Goal: Task Accomplishment & Management: Complete application form

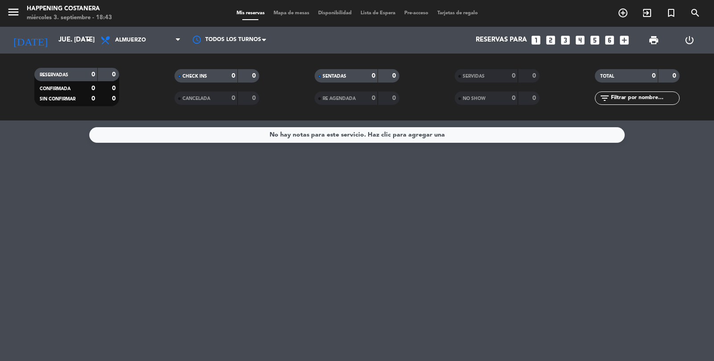
click at [626, 16] on icon "add_circle_outline" at bounding box center [622, 13] width 11 height 11
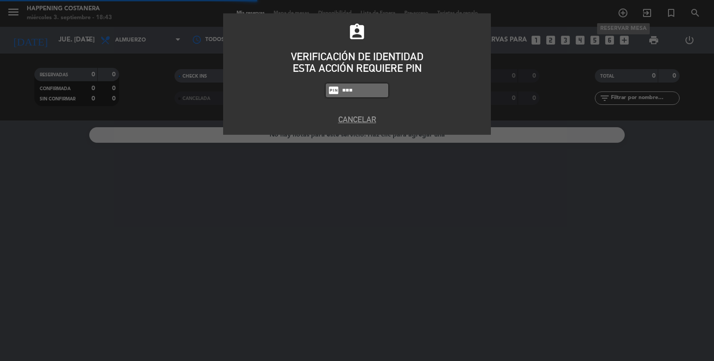
type input "6586"
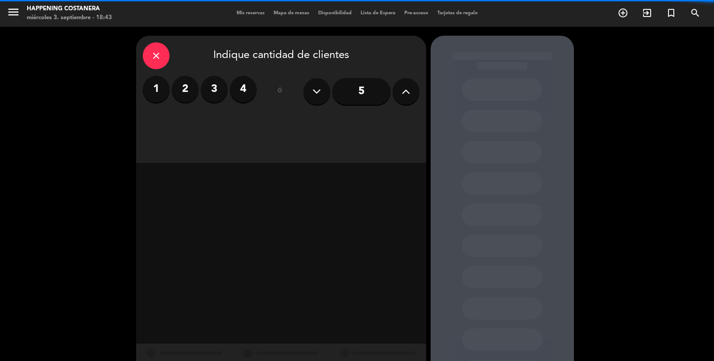
click at [410, 99] on button at bounding box center [406, 91] width 27 height 27
click at [411, 90] on button at bounding box center [406, 91] width 27 height 27
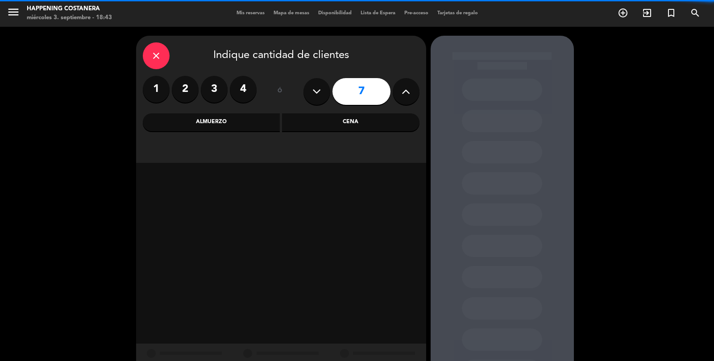
click at [407, 89] on icon at bounding box center [406, 91] width 8 height 13
click at [404, 92] on icon at bounding box center [406, 91] width 8 height 13
click at [403, 93] on icon at bounding box center [406, 91] width 8 height 13
click at [402, 94] on icon at bounding box center [406, 91] width 8 height 13
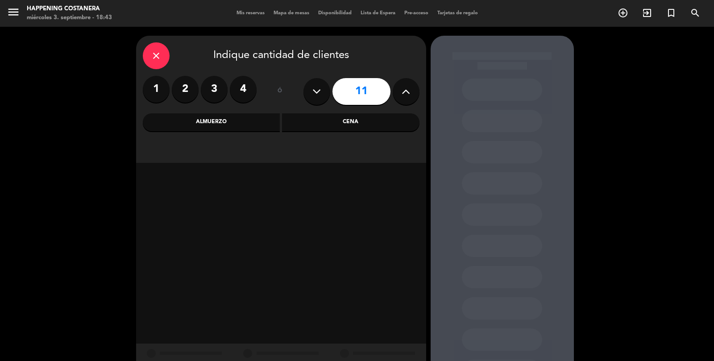
click at [404, 97] on icon at bounding box center [406, 91] width 8 height 13
click at [404, 100] on button at bounding box center [406, 91] width 27 height 27
type input "13"
click at [388, 121] on div "Cena" at bounding box center [350, 122] width 137 height 18
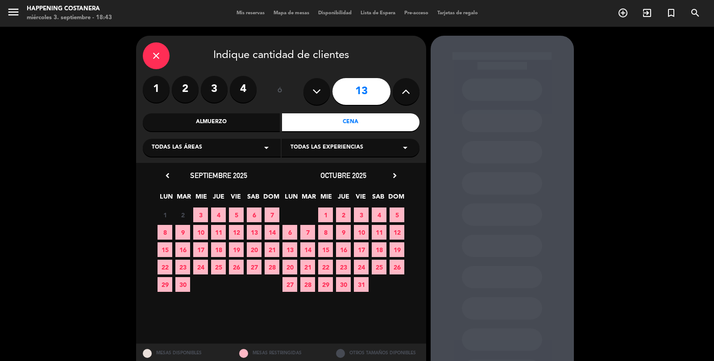
click at [224, 219] on span "4" at bounding box center [218, 214] width 15 height 15
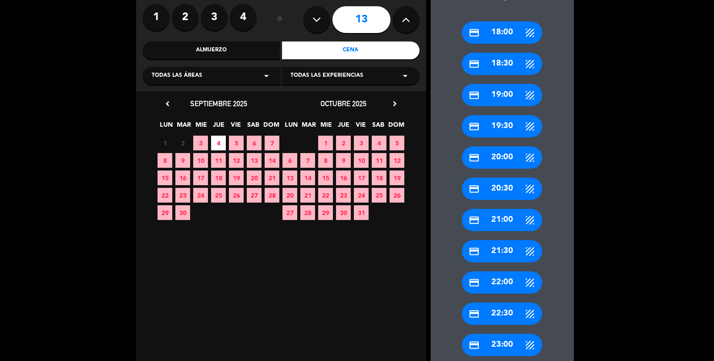
scroll to position [70, 0]
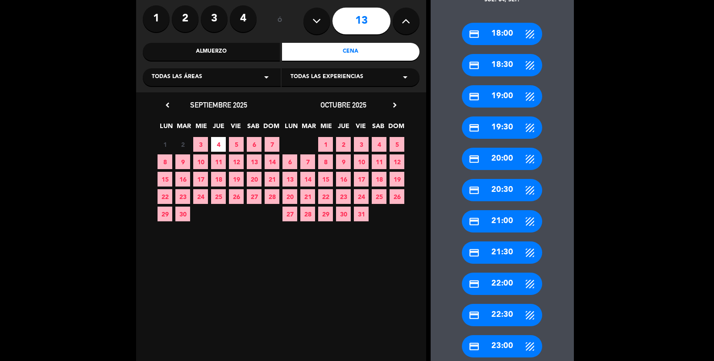
click at [506, 346] on div "credit_card 23:00" at bounding box center [502, 346] width 80 height 22
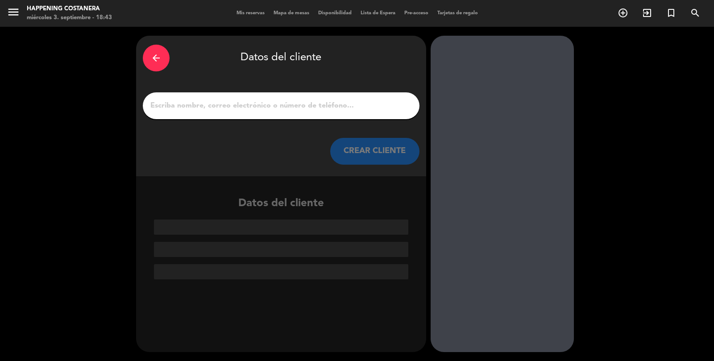
click at [327, 111] on input "1" at bounding box center [280, 105] width 263 height 12
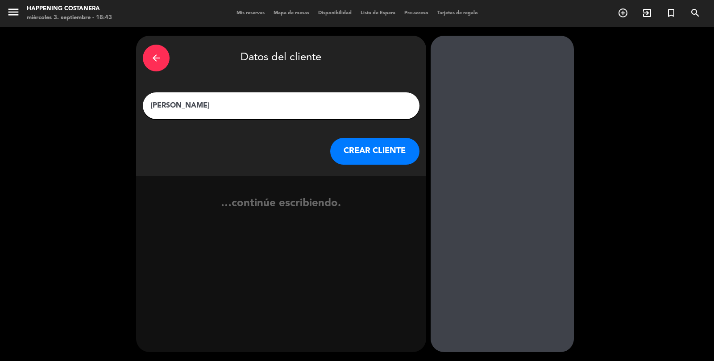
type input "[PERSON_NAME]"
click at [397, 156] on button "CREAR CLIENTE" at bounding box center [374, 151] width 89 height 27
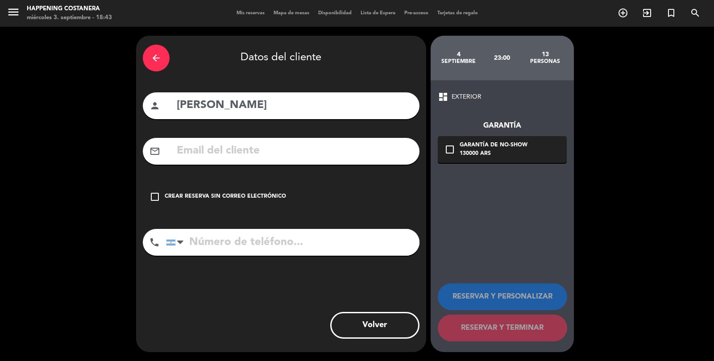
click at [166, 197] on div "Crear reserva sin correo electrónico" at bounding box center [225, 196] width 121 height 9
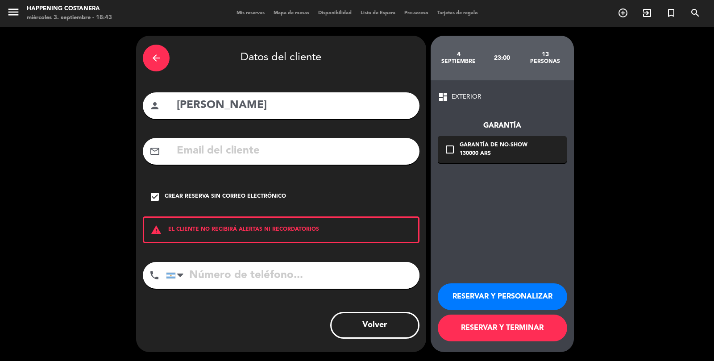
click at [509, 341] on button "RESERVAR Y TERMINAR" at bounding box center [502, 328] width 129 height 27
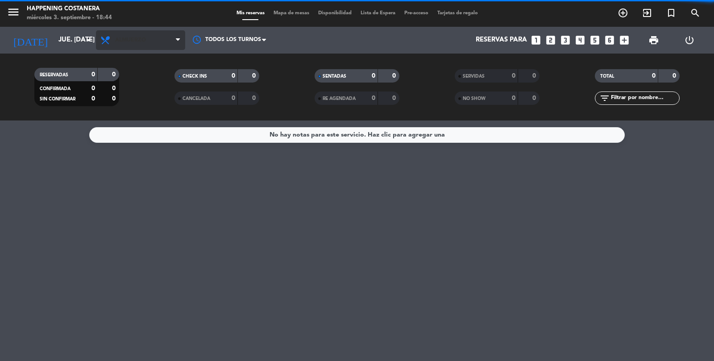
click at [130, 49] on span "Almuerzo" at bounding box center [140, 40] width 89 height 20
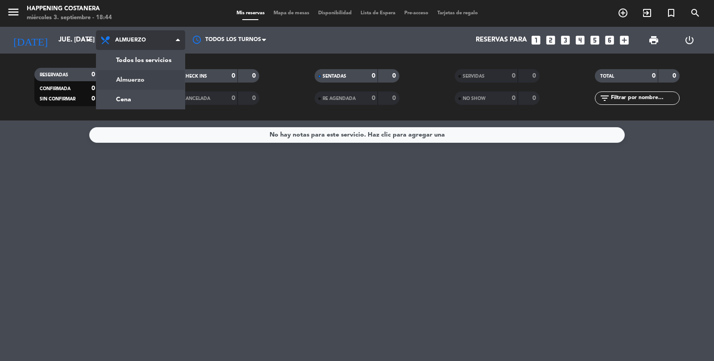
click at [123, 104] on div "menu Happening Costanera miércoles 3. septiembre - 18:44 Mis reservas Mapa de m…" at bounding box center [357, 60] width 714 height 120
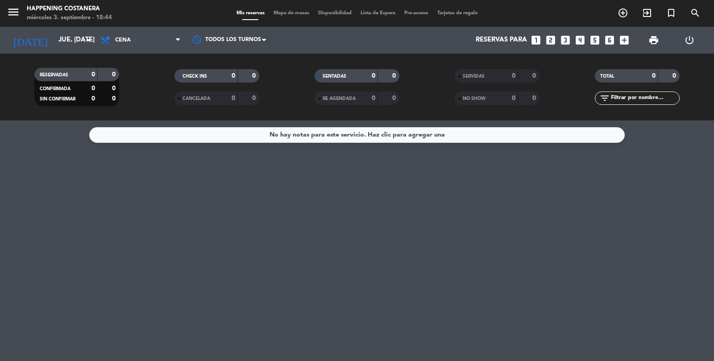
click at [281, 11] on span "Mapa de mesas" at bounding box center [291, 13] width 45 height 5
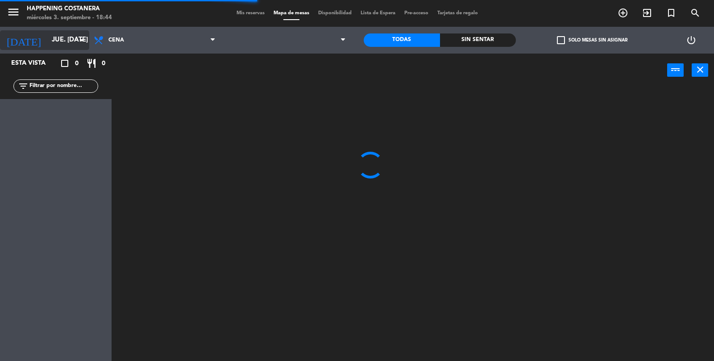
click at [52, 33] on input "jue. [DATE]" at bounding box center [90, 40] width 86 height 17
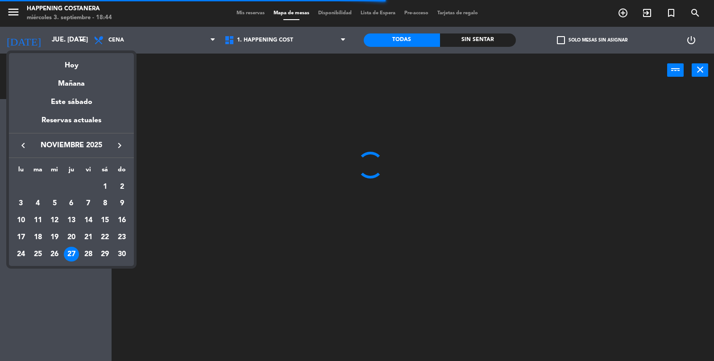
click at [22, 149] on icon "keyboard_arrow_left" at bounding box center [23, 145] width 11 height 11
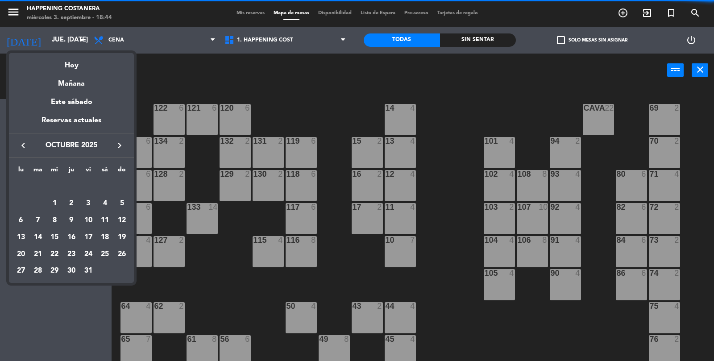
click at [18, 150] on icon "keyboard_arrow_left" at bounding box center [23, 145] width 11 height 11
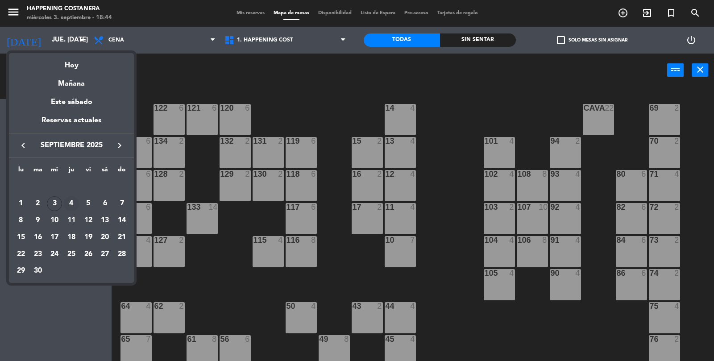
click at [68, 202] on div "4" at bounding box center [71, 203] width 15 height 15
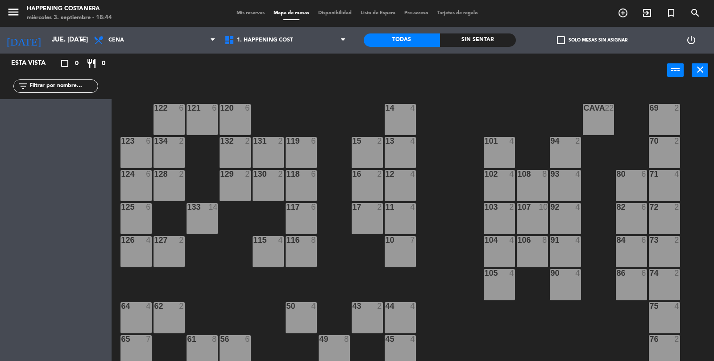
type input "[DEMOGRAPHIC_DATA] [DATE]"
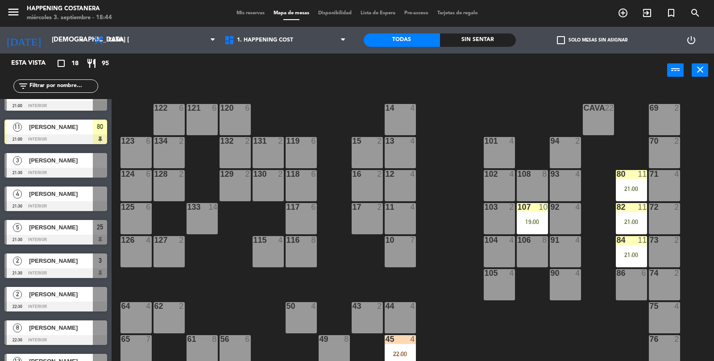
scroll to position [298, 0]
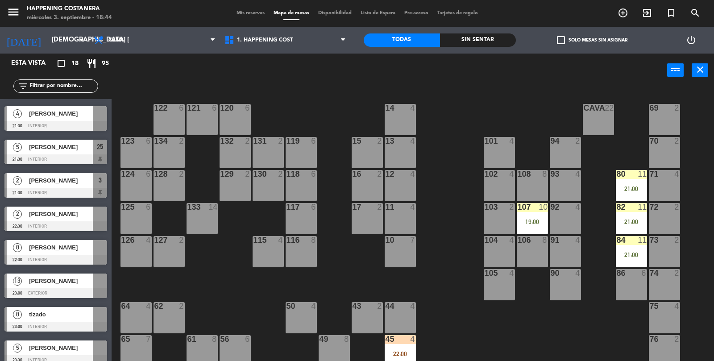
click at [55, 291] on div at bounding box center [55, 293] width 103 height 10
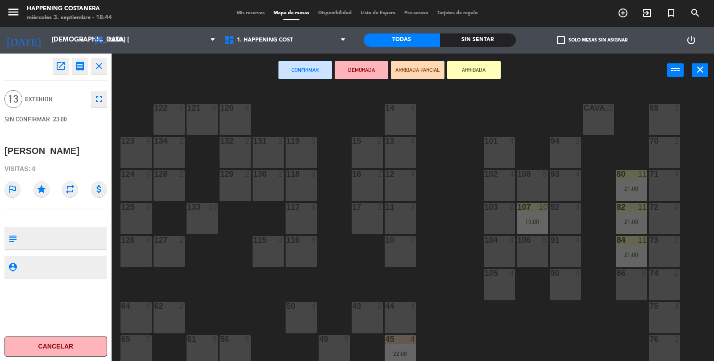
click at [51, 242] on textarea at bounding box center [63, 238] width 85 height 19
type textarea "x [GEOGRAPHIC_DATA]. [DEMOGRAPHIC_DATA] todo"
click at [67, 263] on textarea at bounding box center [63, 266] width 85 height 11
click at [463, 325] on div "69 2 122 6 121 6 120 6 14 4 CAVA 22 101 4 94 2 70 2 123 6 131 2 134 2 132 2 13 …" at bounding box center [416, 246] width 595 height 317
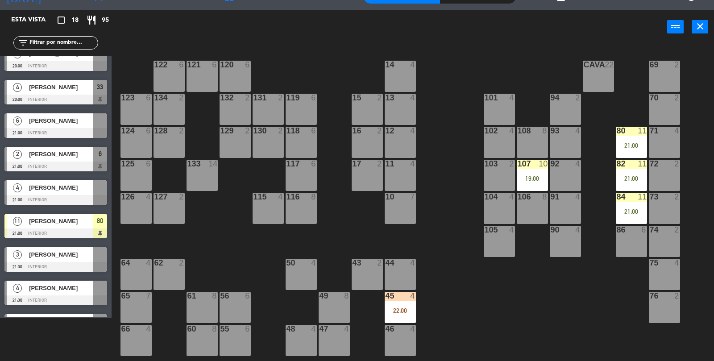
scroll to position [341, 0]
